Goal: Transaction & Acquisition: Purchase product/service

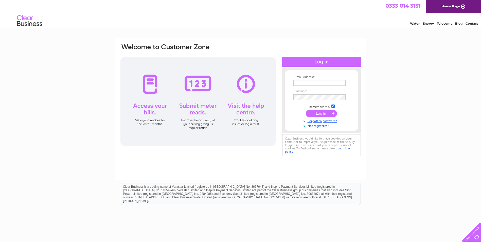
click at [321, 82] on input "text" at bounding box center [320, 83] width 52 height 6
drag, startPoint x: 337, startPoint y: 83, endPoint x: 297, endPoint y: 87, distance: 40.0
click at [297, 87] on td "[PERSON_NAME][EMAIL_ADDRESS][DOMAIN_NAME]" at bounding box center [321, 83] width 59 height 9
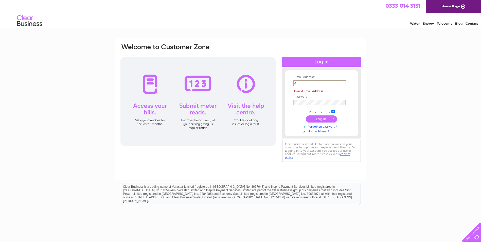
type input "[PERSON_NAME][EMAIL_ADDRESS][DOMAIN_NAME]"
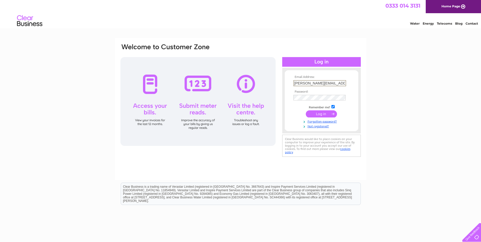
drag, startPoint x: 341, startPoint y: 84, endPoint x: 277, endPoint y: 89, distance: 64.1
click at [277, 89] on div "Email Address: alan@reference-point.co.uk Password:" at bounding box center [241, 100] width 242 height 115
type input "alan@reference-point.co.uk"
drag, startPoint x: 340, startPoint y: 83, endPoint x: 286, endPoint y: 80, distance: 53.1
click at [287, 81] on form "Email Address: alan@reference-point.co.uk Password:" at bounding box center [322, 101] width 74 height 53
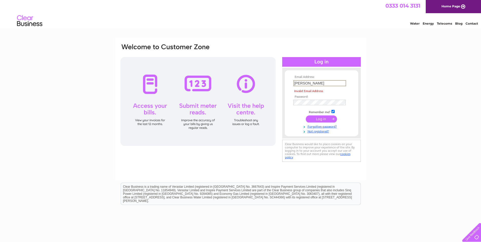
type input "alan@reference-point.co.uk"
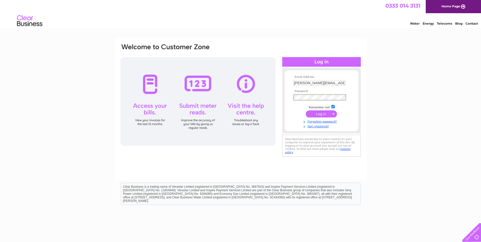
click at [306, 110] on input "submit" at bounding box center [321, 113] width 31 height 7
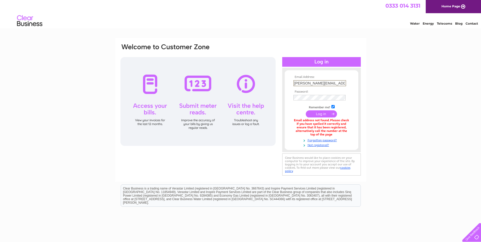
drag, startPoint x: 342, startPoint y: 84, endPoint x: 282, endPoint y: 81, distance: 59.9
click at [282, 82] on div "Email Address: [PERSON_NAME][EMAIL_ADDRESS][DOMAIN_NAME] Password:" at bounding box center [241, 110] width 242 height 134
type input "[PERSON_NAME][EMAIL_ADDRESS][DOMAIN_NAME]"
click at [325, 112] on input "submit" at bounding box center [321, 113] width 31 height 7
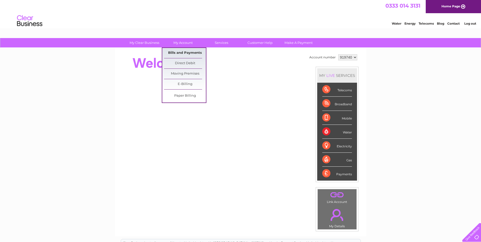
click at [183, 51] on link "Bills and Payments" at bounding box center [185, 53] width 42 height 10
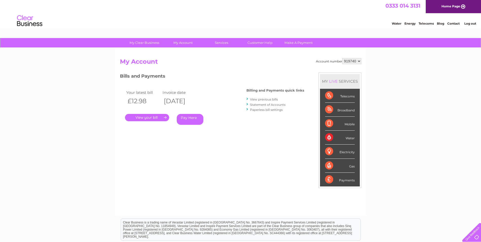
click at [164, 118] on link "." at bounding box center [147, 117] width 44 height 7
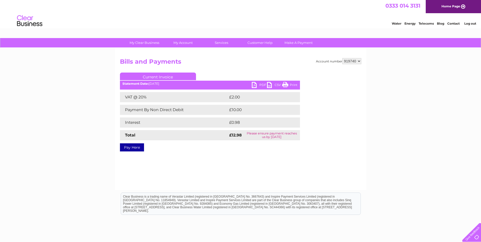
click at [257, 83] on link "PDF" at bounding box center [259, 85] width 15 height 7
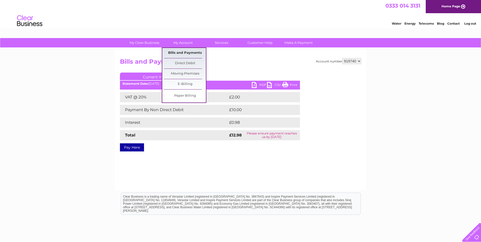
click at [176, 50] on link "Bills and Payments" at bounding box center [185, 53] width 42 height 10
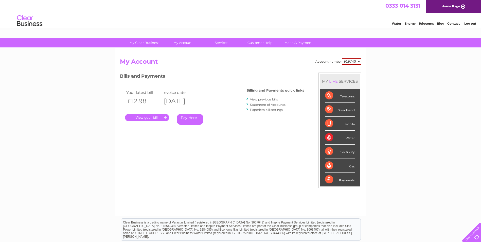
click at [257, 99] on link "View previous bills" at bounding box center [264, 99] width 28 height 4
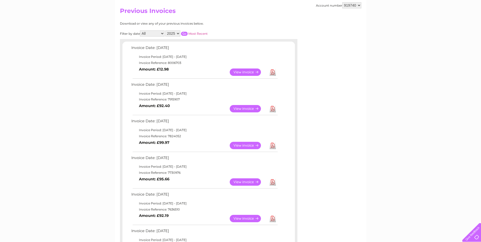
click at [244, 109] on link "View" at bounding box center [248, 108] width 37 height 7
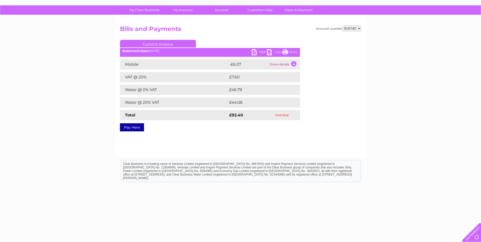
scroll to position [39, 0]
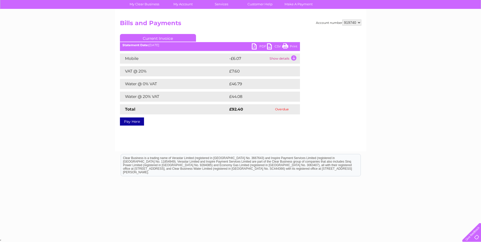
click at [255, 47] on link "PDF" at bounding box center [259, 46] width 15 height 7
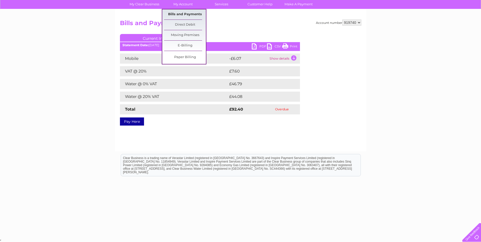
click at [183, 13] on link "Bills and Payments" at bounding box center [185, 14] width 42 height 10
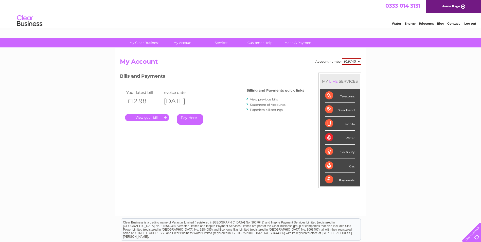
click at [184, 121] on link "Pay Here" at bounding box center [190, 119] width 27 height 11
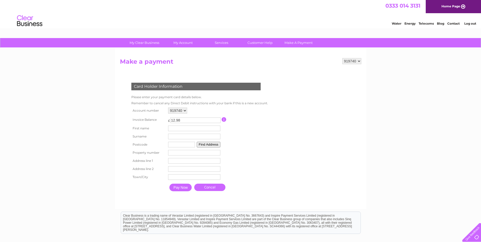
click at [194, 131] on input "text" at bounding box center [194, 129] width 52 height 6
type input "[PERSON_NAME]"
type input "Watt"
type input "EH5 3PD"
type input "[STREET_ADDRESS][PERSON_NAME]"
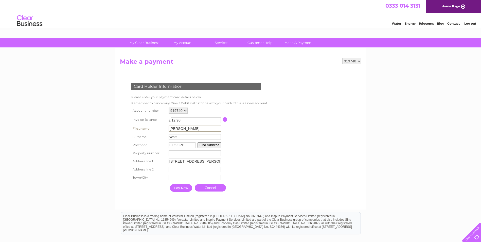
type input "[GEOGRAPHIC_DATA]"
type input "[PERSON_NAME]"
type input "18"
click at [218, 154] on input "-1" at bounding box center [195, 153] width 52 height 6
click at [217, 152] on input "0" at bounding box center [194, 153] width 52 height 6
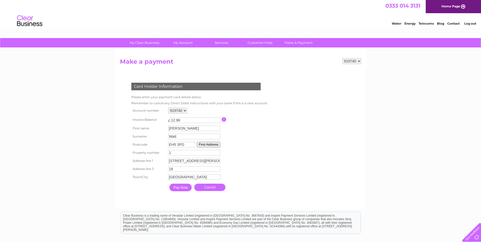
click at [217, 152] on input "1" at bounding box center [194, 153] width 52 height 6
click at [217, 151] on input "11" at bounding box center [194, 153] width 52 height 6
click at [217, 151] on input "12" at bounding box center [194, 153] width 52 height 6
click at [217, 151] on input "13" at bounding box center [194, 153] width 52 height 6
type input "14"
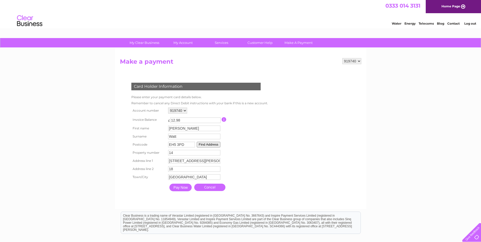
click at [217, 151] on input "14" at bounding box center [194, 153] width 52 height 6
drag, startPoint x: 175, startPoint y: 163, endPoint x: 185, endPoint y: 162, distance: 9.9
click at [175, 163] on input "[STREET_ADDRESS][PERSON_NAME]" at bounding box center [194, 161] width 52 height 6
drag, startPoint x: 212, startPoint y: 161, endPoint x: 161, endPoint y: 161, distance: 51.5
click at [161, 160] on tr "Address line 1 18 Denham Green Terrace, Edinburgh Address Line One" at bounding box center [199, 161] width 138 height 9
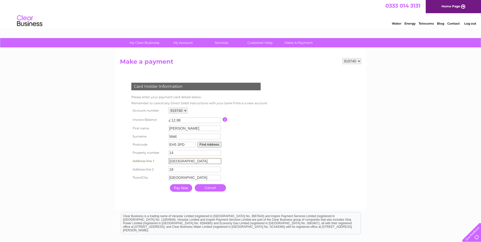
type input "South Trinity Road"
click at [219, 187] on link "Cancel" at bounding box center [209, 187] width 31 height 7
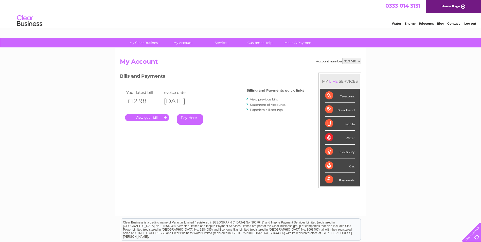
click at [164, 118] on link "." at bounding box center [147, 117] width 44 height 7
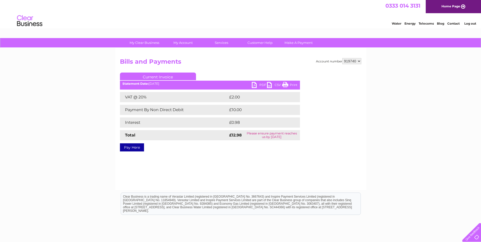
click at [131, 148] on link "Pay Here" at bounding box center [132, 147] width 24 height 8
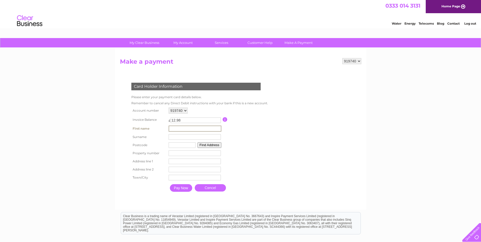
click at [199, 130] on input "text" at bounding box center [195, 129] width 53 height 6
type input "[PERSON_NAME]"
type input "Watt"
type input "EH5 3PD"
type input "14"
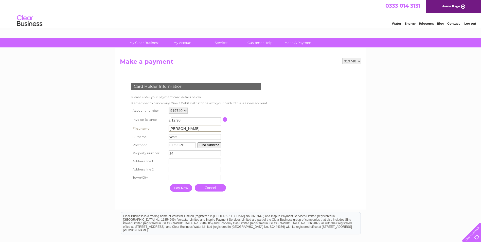
type input "South Trinity Road"
type input "18"
type input "Edinburgh"
click at [191, 172] on input "18" at bounding box center [195, 169] width 53 height 6
type input "1"
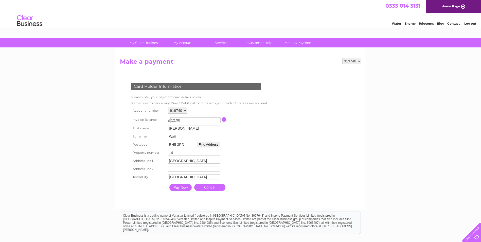
click at [211, 144] on button "Find Address" at bounding box center [209, 145] width 24 height 6
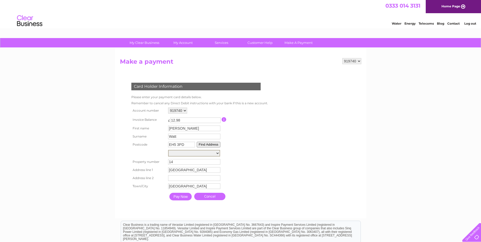
click at [218, 153] on select "18, Denham Green Terrace 20, Denham Green Terrace 22, Denham Green Terrace 24, …" at bounding box center [194, 153] width 52 height 7
drag, startPoint x: 248, startPoint y: 134, endPoint x: 240, endPoint y: 135, distance: 7.9
click at [248, 134] on table "Account number 919740 Invoice Balance £ 12.98" at bounding box center [198, 154] width 137 height 96
click at [185, 145] on input "EH5 3PD" at bounding box center [181, 145] width 27 height 6
type input "EH5 3NR"
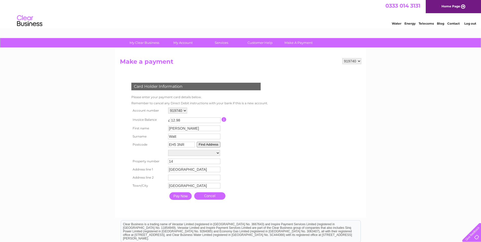
click at [212, 144] on button "Find Address" at bounding box center [209, 145] width 24 height 6
click at [218, 153] on select "6/1, South Trinity Road 6/2, South Trinity Road 6/3, South Trinity Road 6/4, So…" at bounding box center [194, 153] width 52 height 6
select select "14,South Trinity Road,,Edinburgh"
click at [168, 150] on select "6/1, South Trinity Road 6/2, South Trinity Road 6/3, South Trinity Road 6/4, So…" at bounding box center [194, 153] width 52 height 7
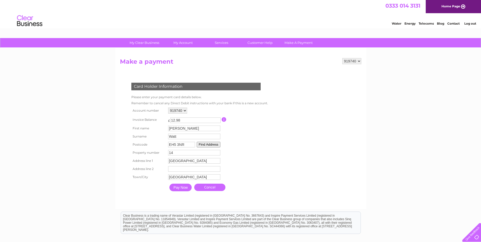
click at [186, 187] on input "Pay Now" at bounding box center [181, 188] width 22 height 8
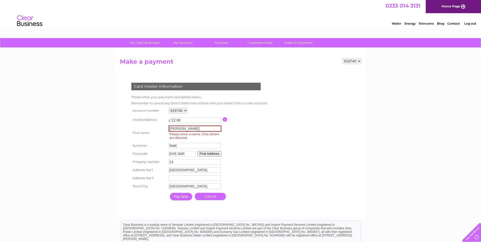
click at [207, 128] on input "Alan MacDonald" at bounding box center [195, 129] width 53 height 6
drag, startPoint x: 202, startPoint y: 129, endPoint x: 178, endPoint y: 131, distance: 25.0
click at [178, 131] on input "Alan MacDonald" at bounding box center [195, 129] width 53 height 6
type input "Alan"
click at [319, 131] on form "919740 Make a payment Card Holder Information Please enter your payment card de…" at bounding box center [241, 135] width 242 height 155
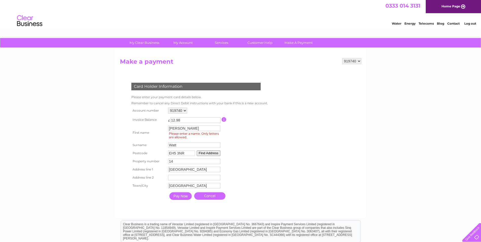
click at [183, 199] on input "Pay Now" at bounding box center [181, 196] width 22 height 8
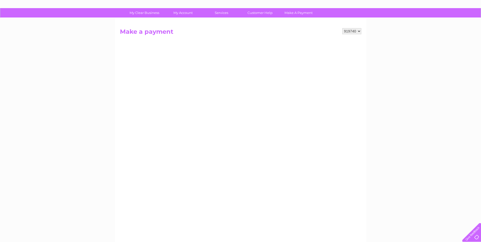
scroll to position [28, 0]
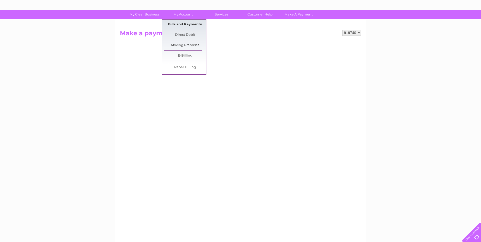
click at [180, 23] on link "Bills and Payments" at bounding box center [185, 25] width 42 height 10
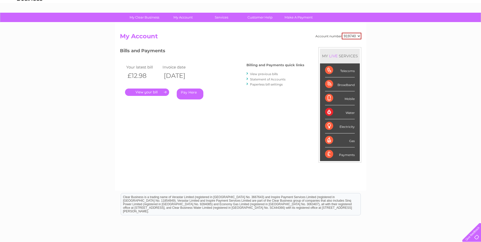
click at [272, 79] on link "Statement of Accounts" at bounding box center [268, 79] width 36 height 4
